Goal: Find specific page/section: Find specific page/section

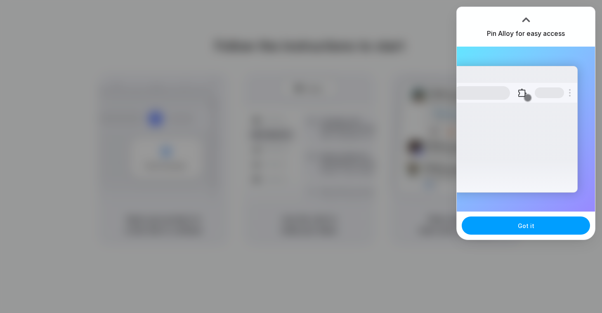
click at [527, 229] on span "Got it" at bounding box center [526, 226] width 17 height 9
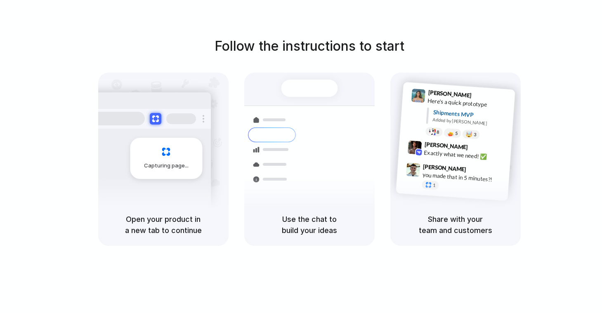
click at [293, 89] on div at bounding box center [309, 88] width 57 height 17
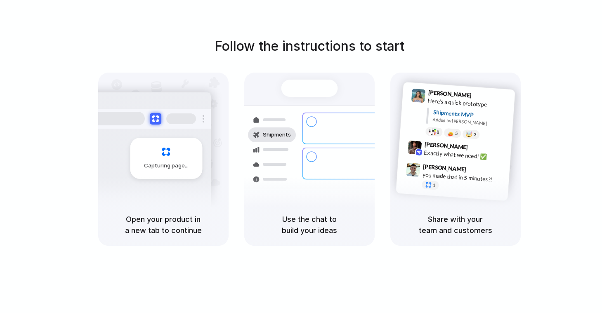
click at [450, 140] on div "[PERSON_NAME] 9:42 AM Exactly what we need! ✅" at bounding box center [454, 152] width 113 height 30
click at [235, 155] on div "Capturing page Open your product in a new tab to continue Shipments Container f…" at bounding box center [309, 159] width 423 height 173
click at [301, 157] on div at bounding box center [301, 157] width 0 height 0
